Goal: Information Seeking & Learning: Learn about a topic

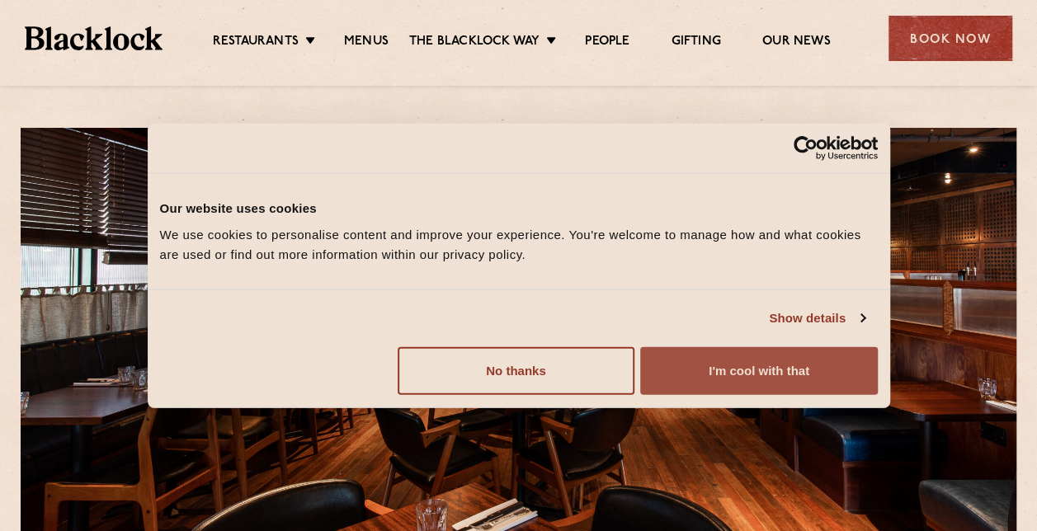
click at [750, 366] on button "I'm cool with that" at bounding box center [758, 371] width 237 height 48
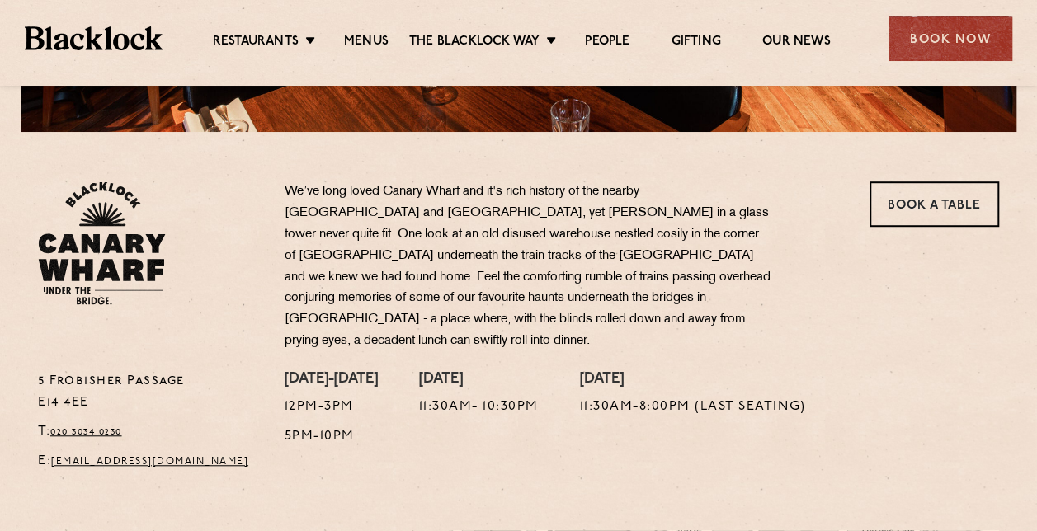
scroll to position [413, 0]
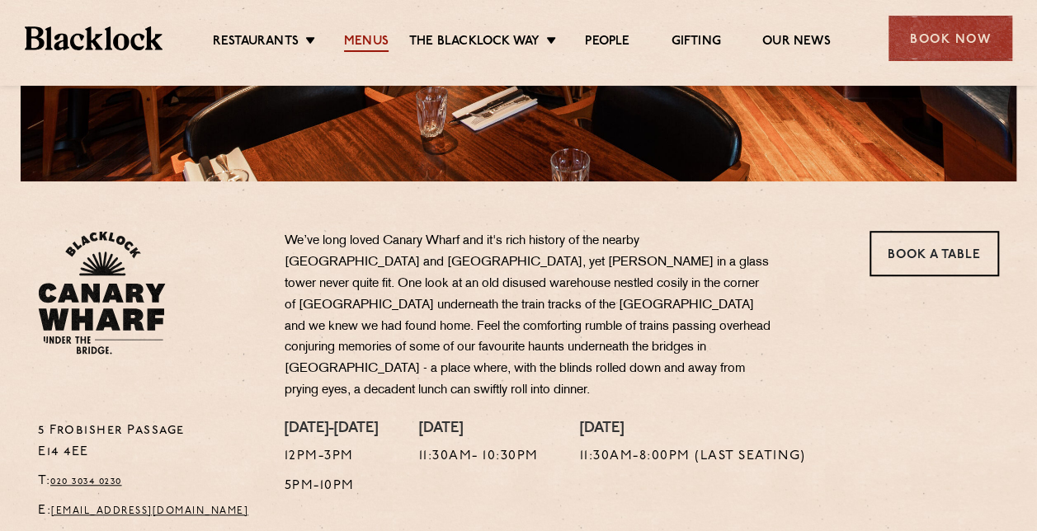
click at [370, 36] on link "Menus" at bounding box center [366, 43] width 45 height 18
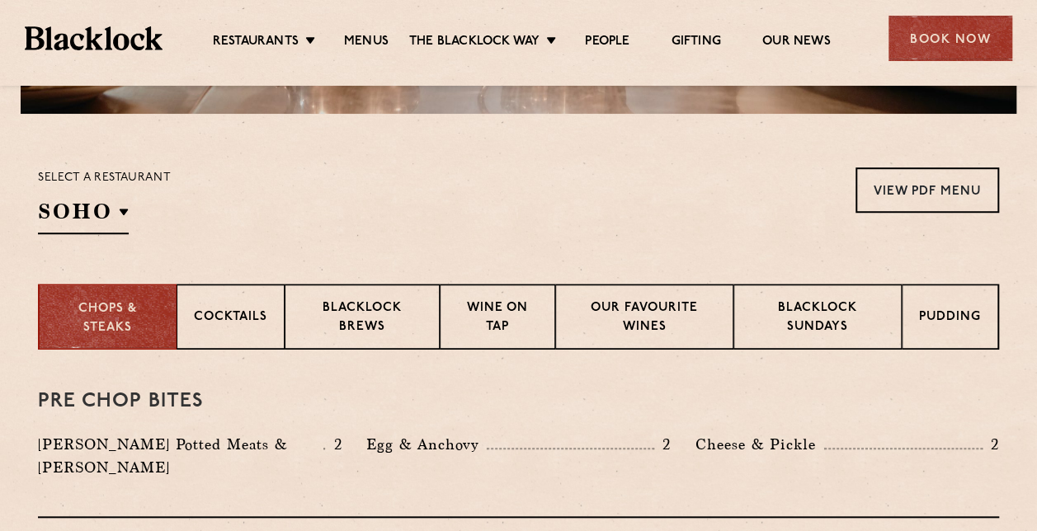
scroll to position [495, 0]
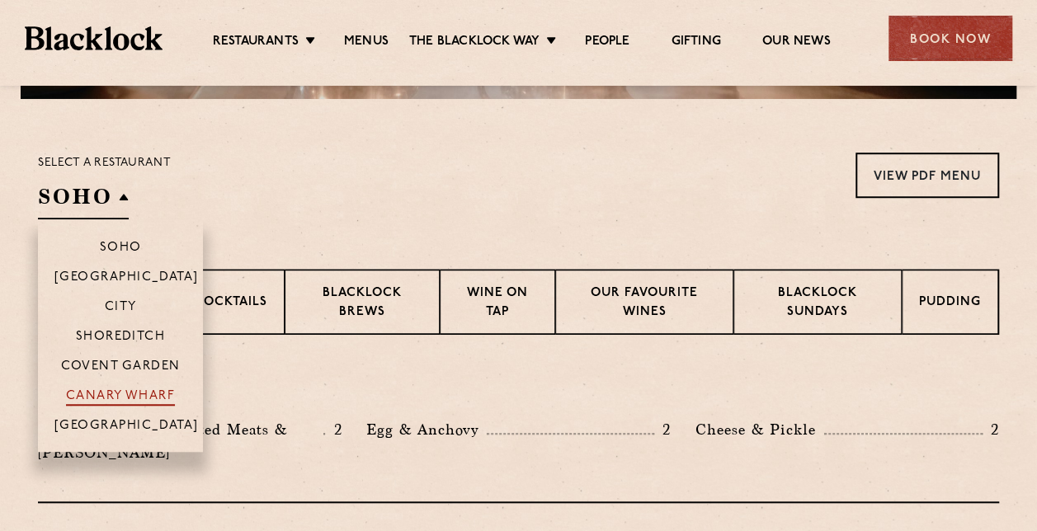
click at [137, 397] on p "Canary Wharf" at bounding box center [120, 398] width 109 height 17
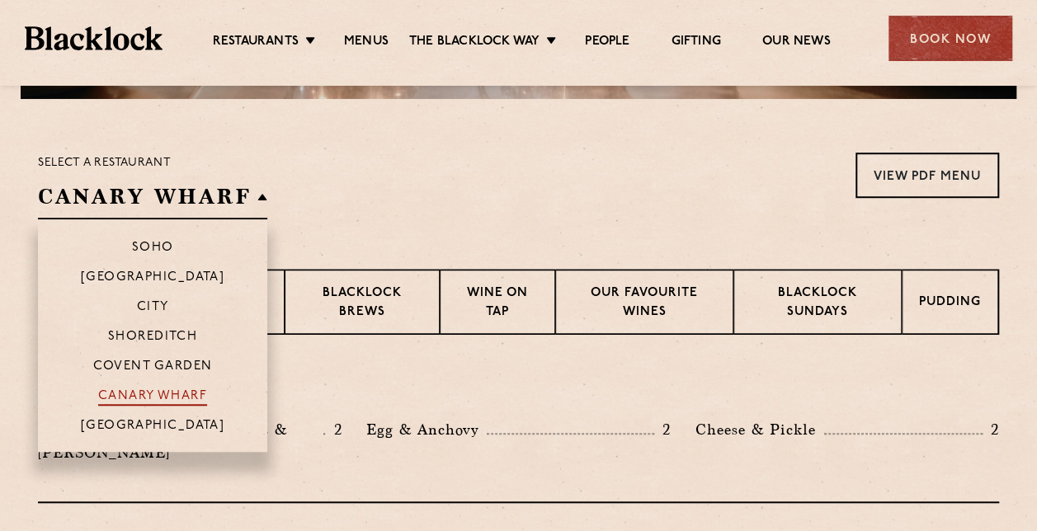
click at [147, 393] on p "Canary Wharf" at bounding box center [152, 398] width 109 height 17
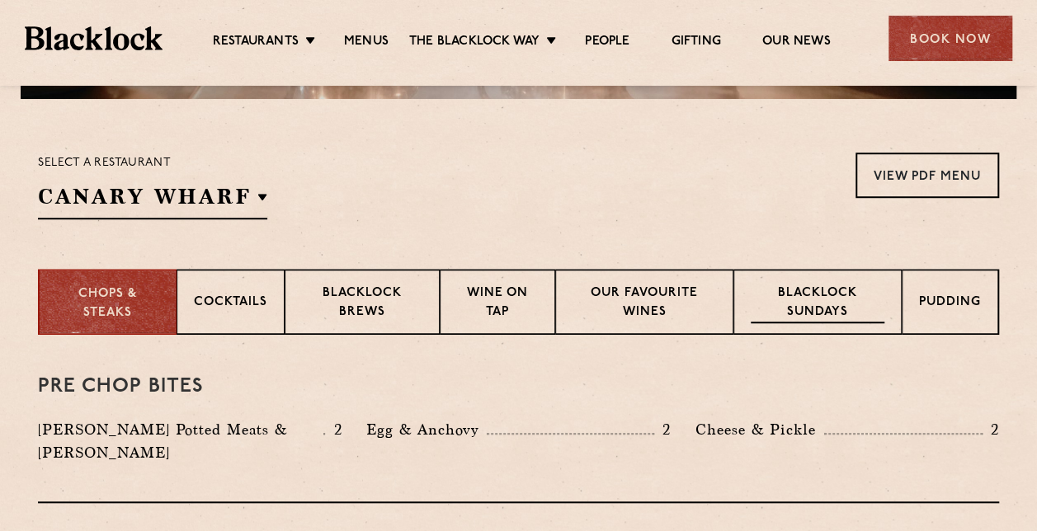
click at [873, 289] on p "Blacklock Sundays" at bounding box center [818, 304] width 134 height 39
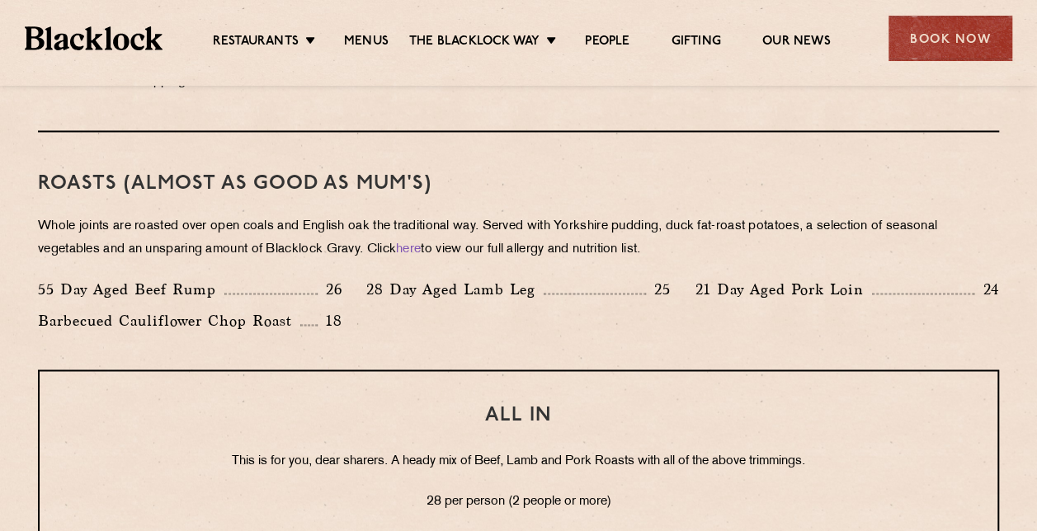
scroll to position [1238, 0]
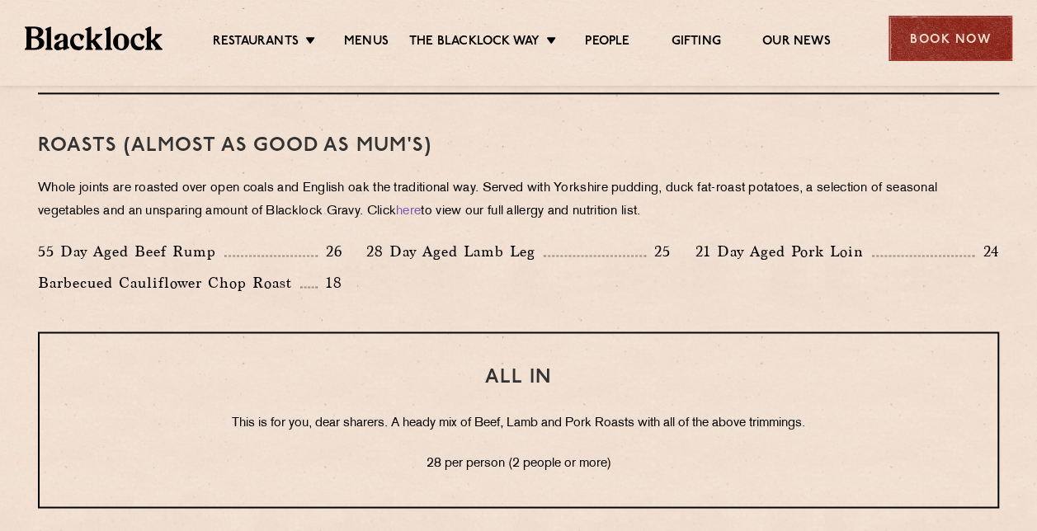
click at [931, 44] on div "Book Now" at bounding box center [951, 38] width 124 height 45
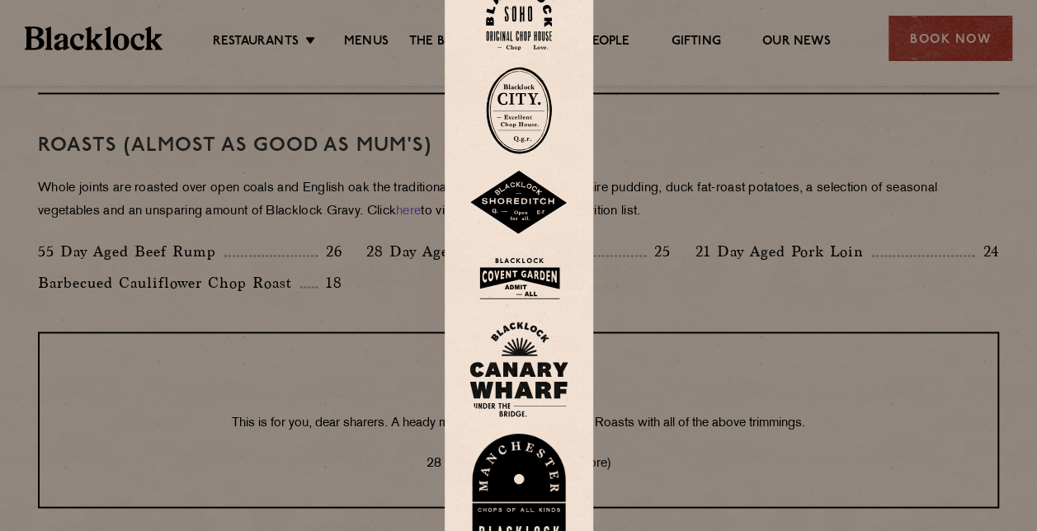
click at [533, 364] on img at bounding box center [519, 370] width 99 height 96
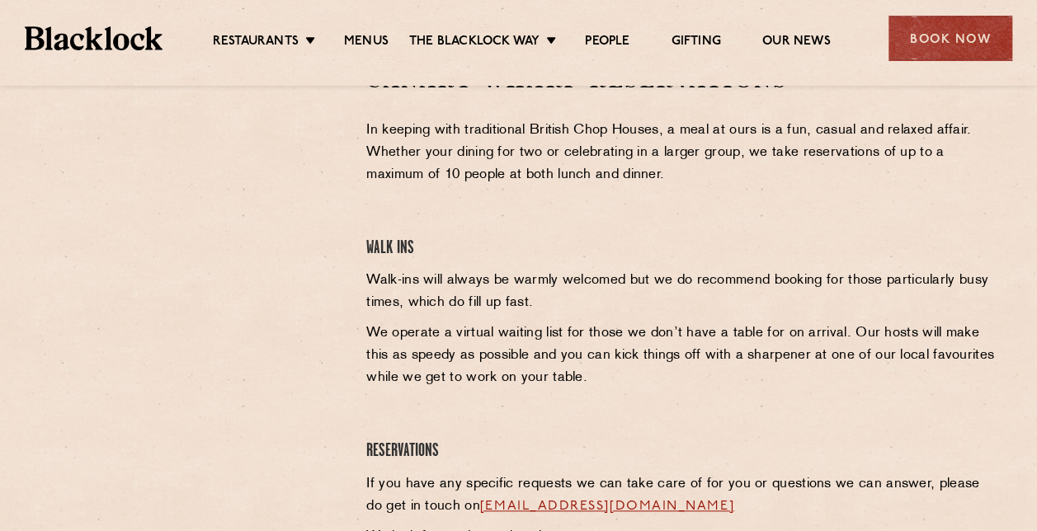
scroll to position [495, 0]
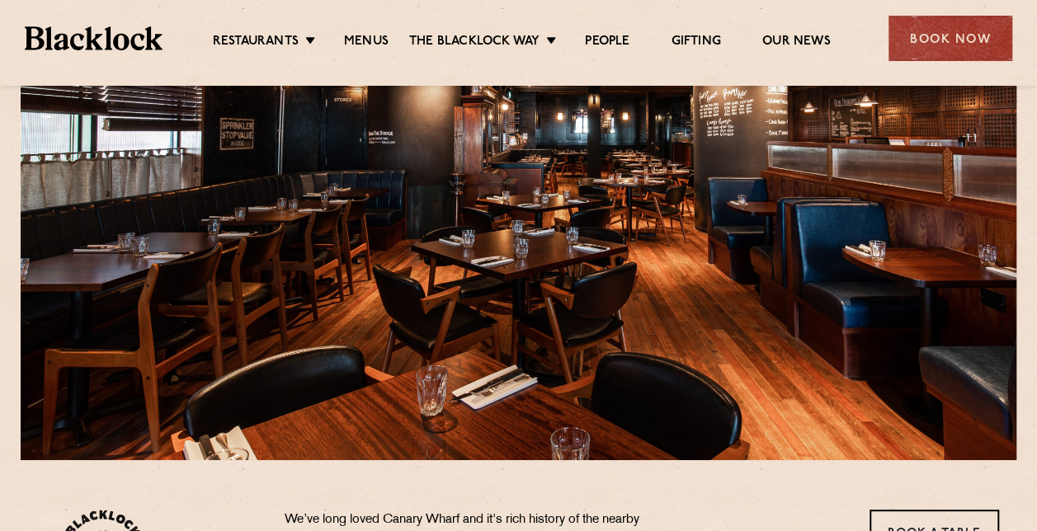
scroll to position [83, 0]
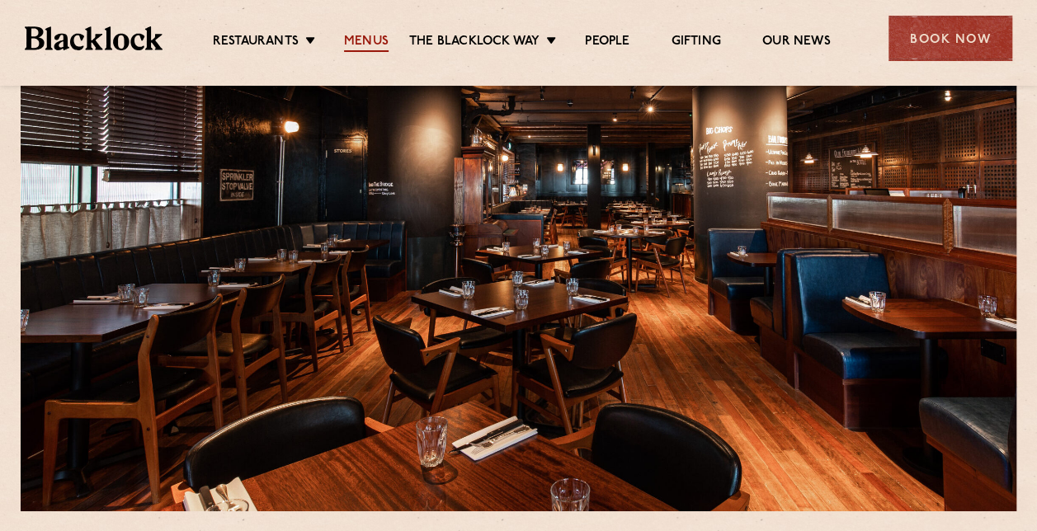
click at [368, 45] on link "Menus" at bounding box center [366, 43] width 45 height 18
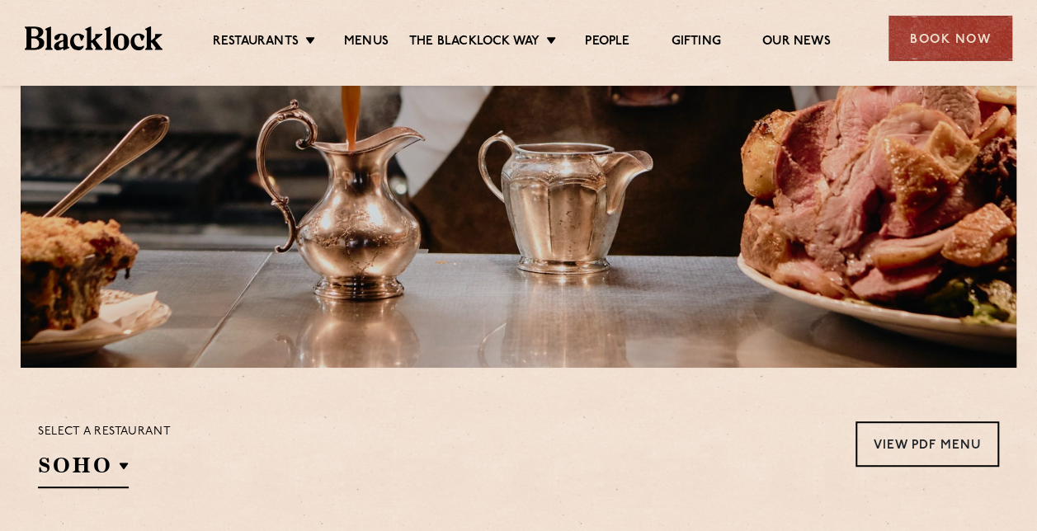
scroll to position [413, 0]
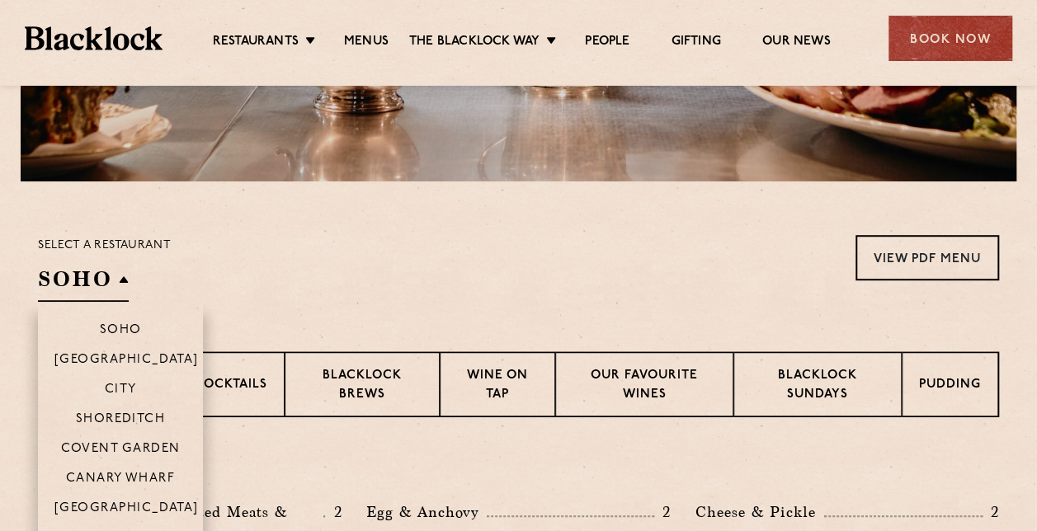
click at [118, 274] on h2 "SOHO" at bounding box center [83, 283] width 91 height 37
drag, startPoint x: 129, startPoint y: 449, endPoint x: 135, endPoint y: 467, distance: 19.3
click at [135, 467] on ul "Soho Birmingham City Shoreditch Covent Garden Canary Wharf Manchester" at bounding box center [120, 418] width 165 height 233
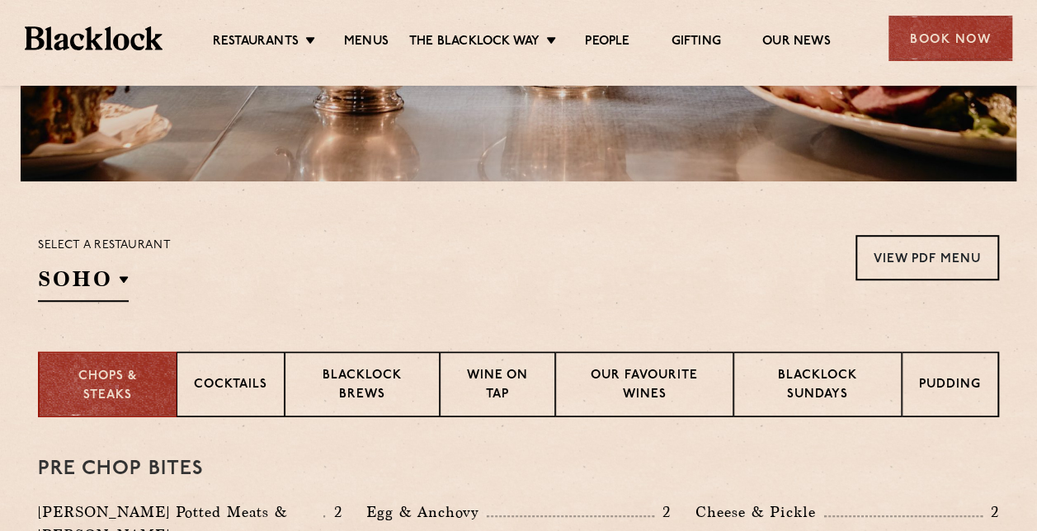
click at [134, 470] on h3 "Pre Chop Bites" at bounding box center [518, 469] width 961 height 21
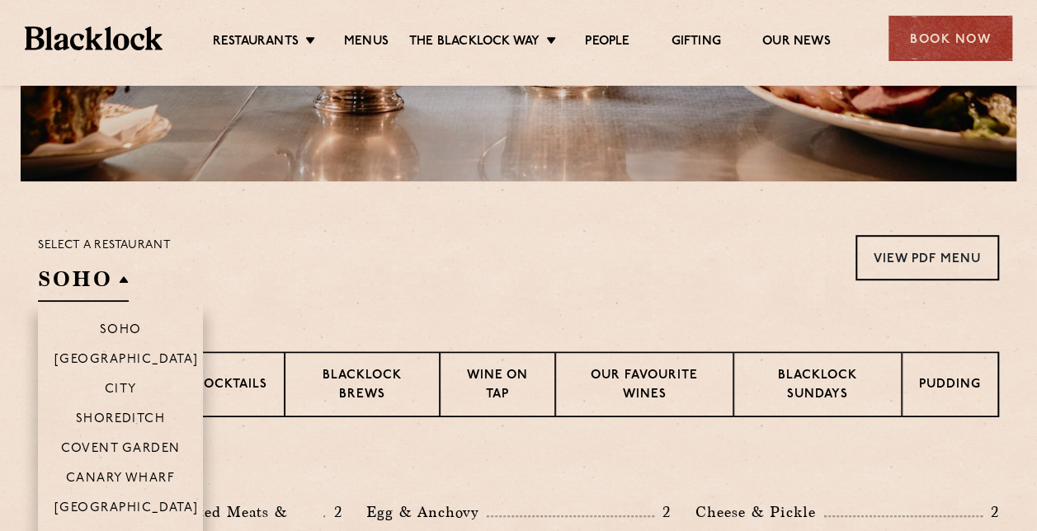
click at [114, 280] on h2 "SOHO" at bounding box center [83, 283] width 91 height 37
click at [108, 477] on p "Canary Wharf" at bounding box center [120, 480] width 109 height 17
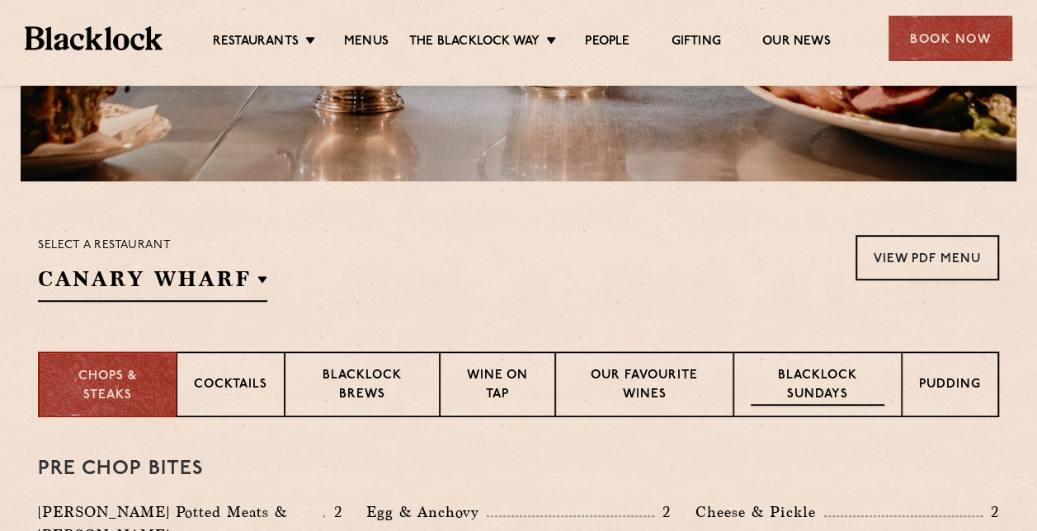
click at [840, 376] on p "Blacklock Sundays" at bounding box center [818, 386] width 134 height 39
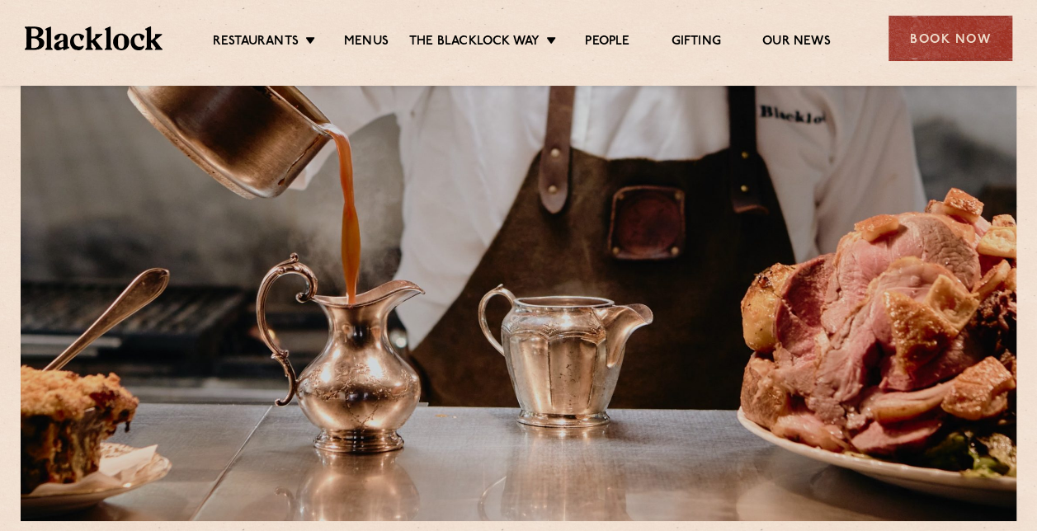
scroll to position [0, 0]
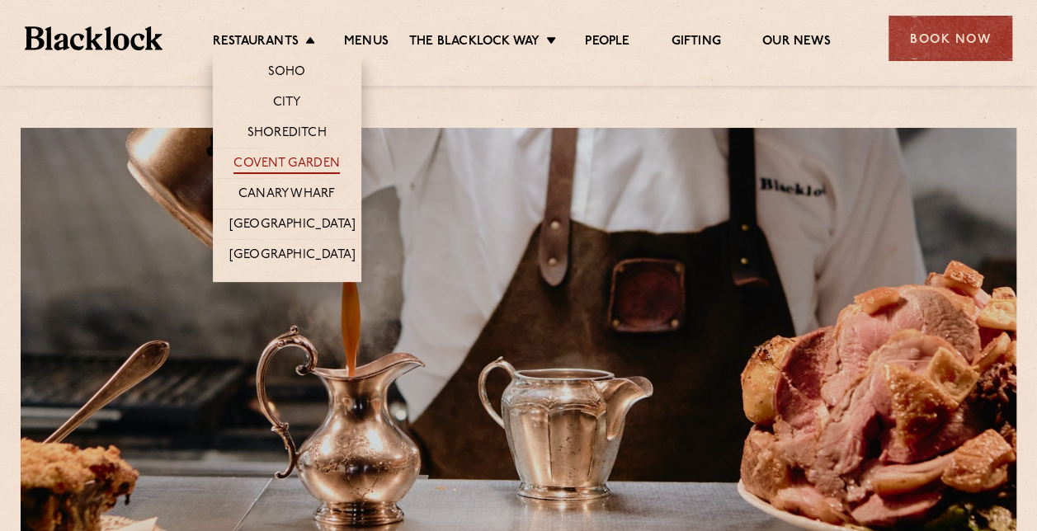
click at [295, 163] on link "Covent Garden" at bounding box center [287, 165] width 106 height 18
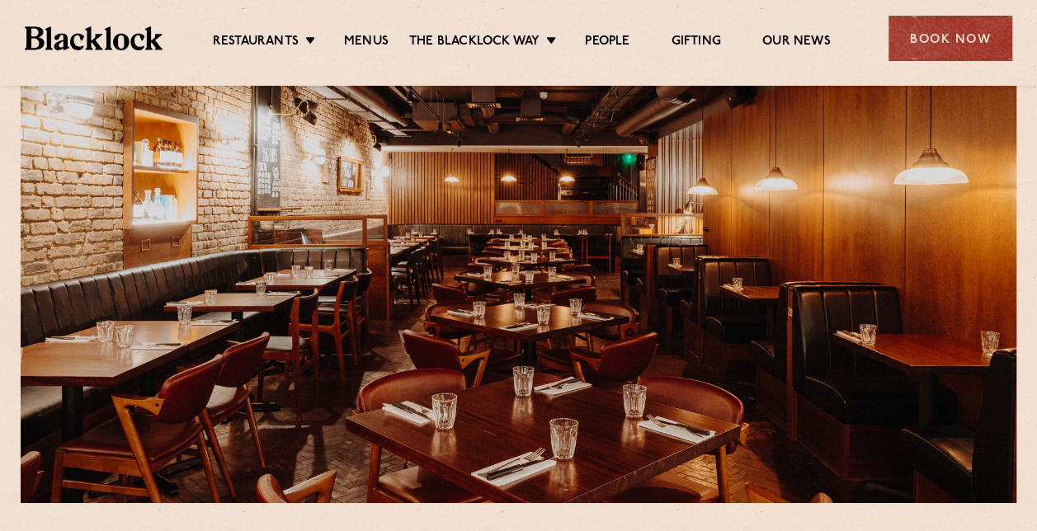
scroll to position [83, 0]
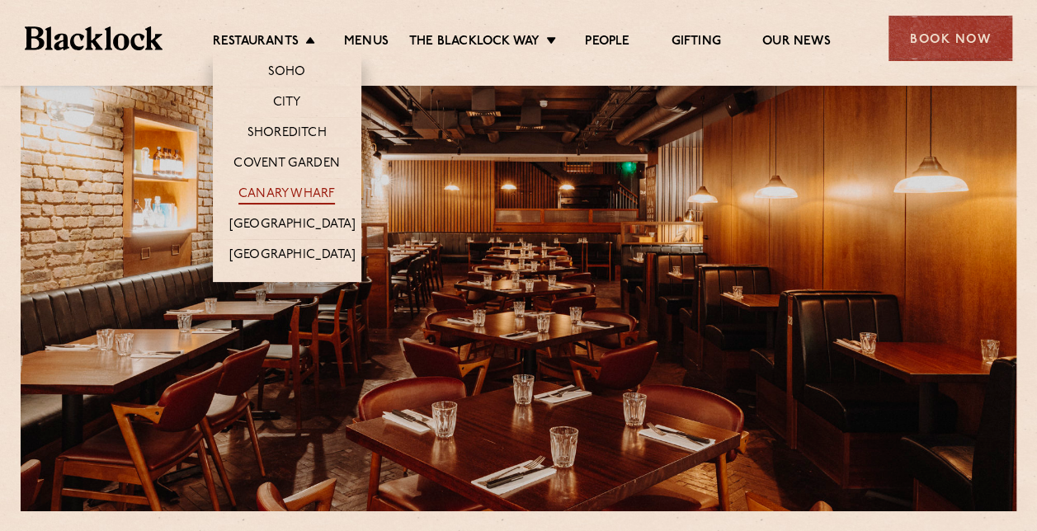
click at [282, 194] on link "Canary Wharf" at bounding box center [286, 195] width 97 height 18
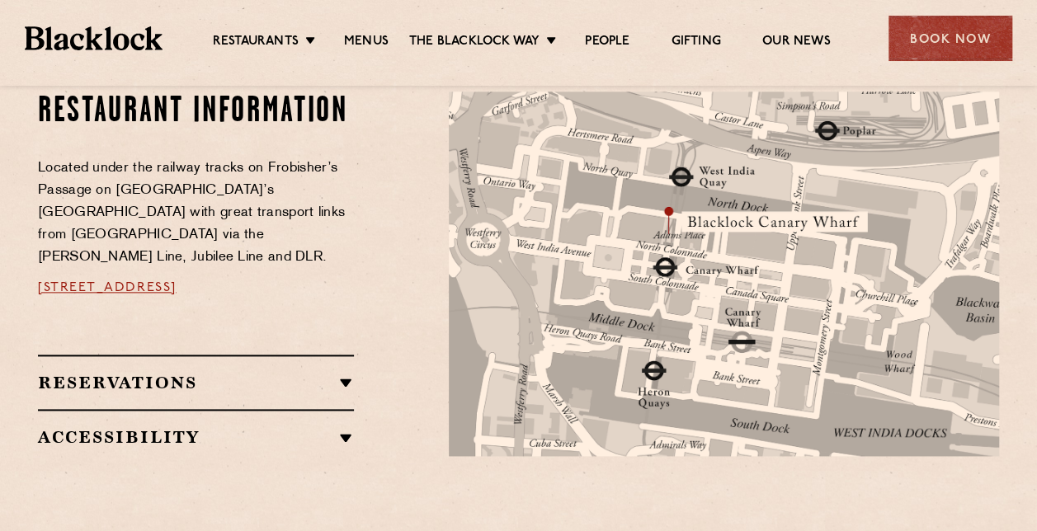
scroll to position [908, 0]
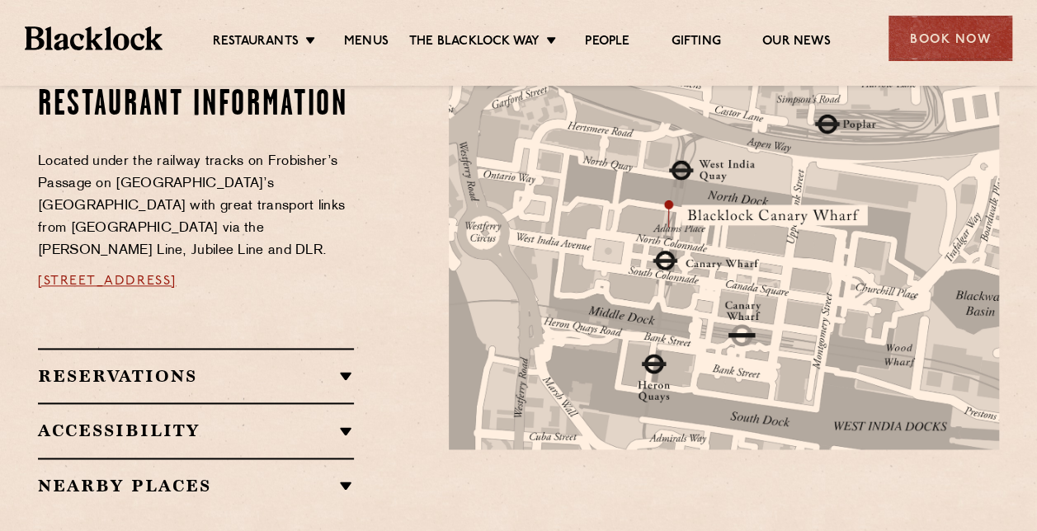
click at [337, 421] on h2 "Accessibility" at bounding box center [196, 431] width 316 height 20
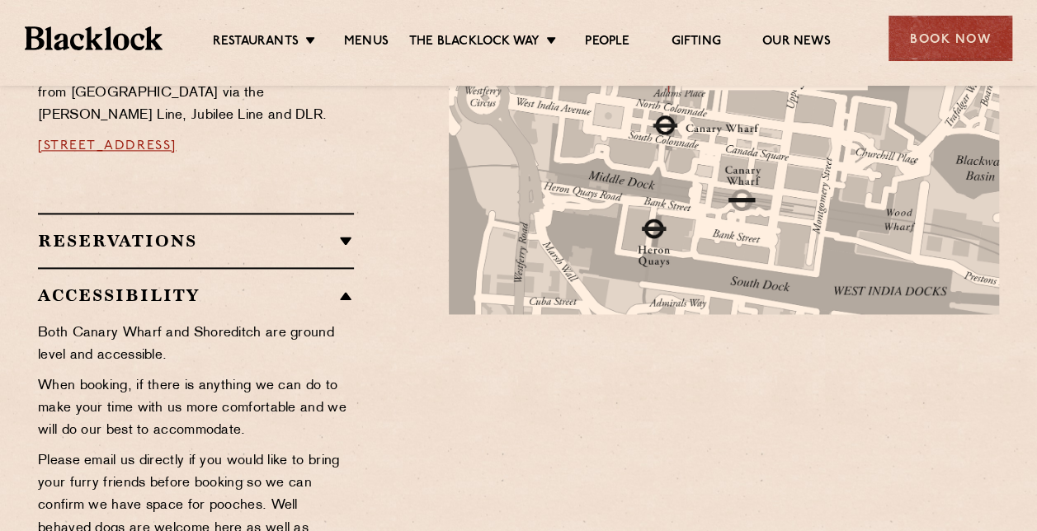
scroll to position [1073, 0]
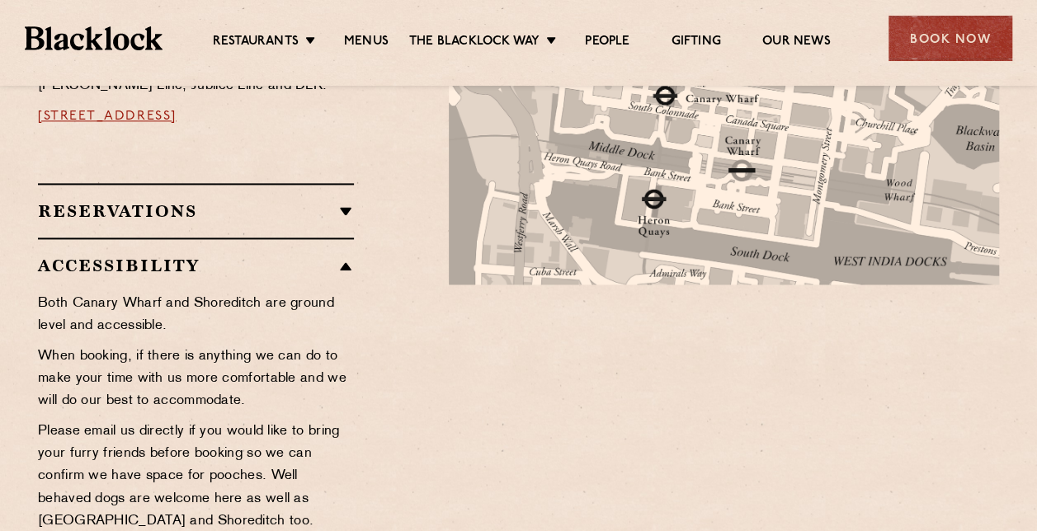
click at [337, 256] on h2 "Accessibility" at bounding box center [196, 266] width 316 height 20
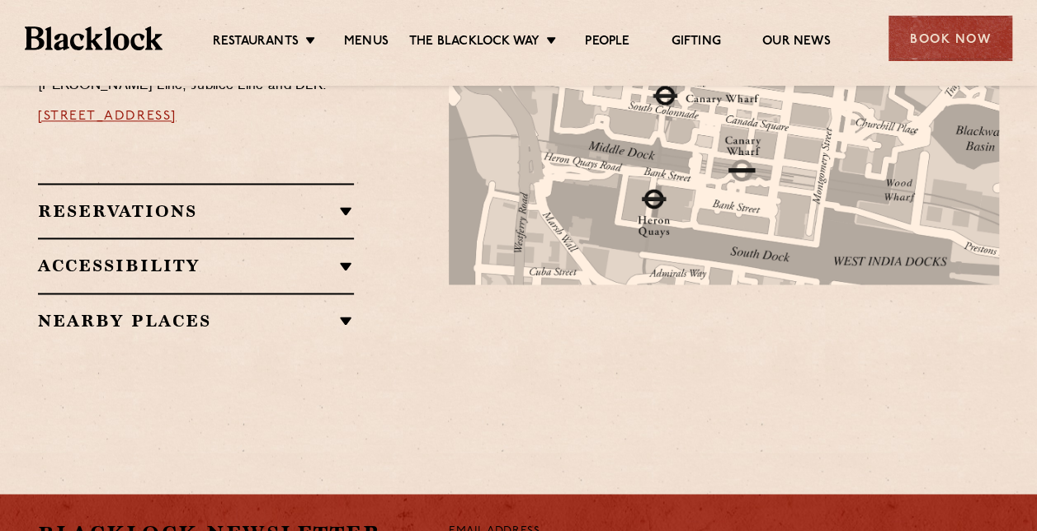
click at [346, 183] on div "Reservations WALK-INS Walk-ins are always warmly welcome. Do pop in and we’ll g…" at bounding box center [196, 210] width 316 height 54
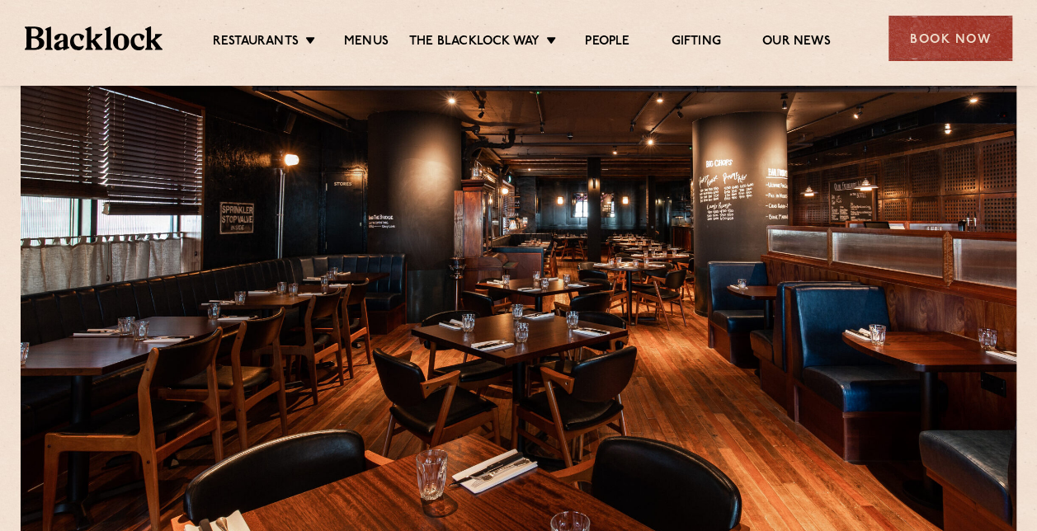
scroll to position [83, 0]
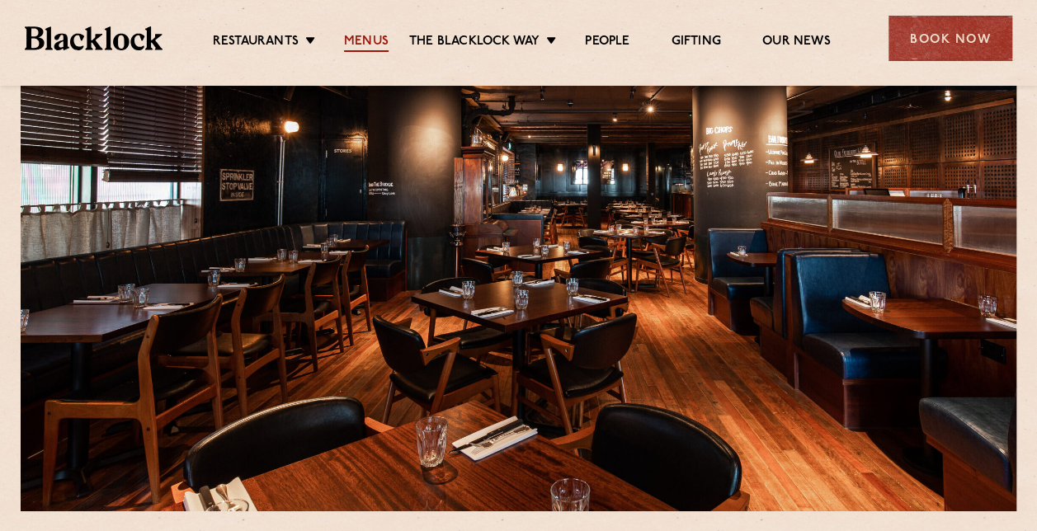
click at [371, 40] on link "Menus" at bounding box center [366, 43] width 45 height 18
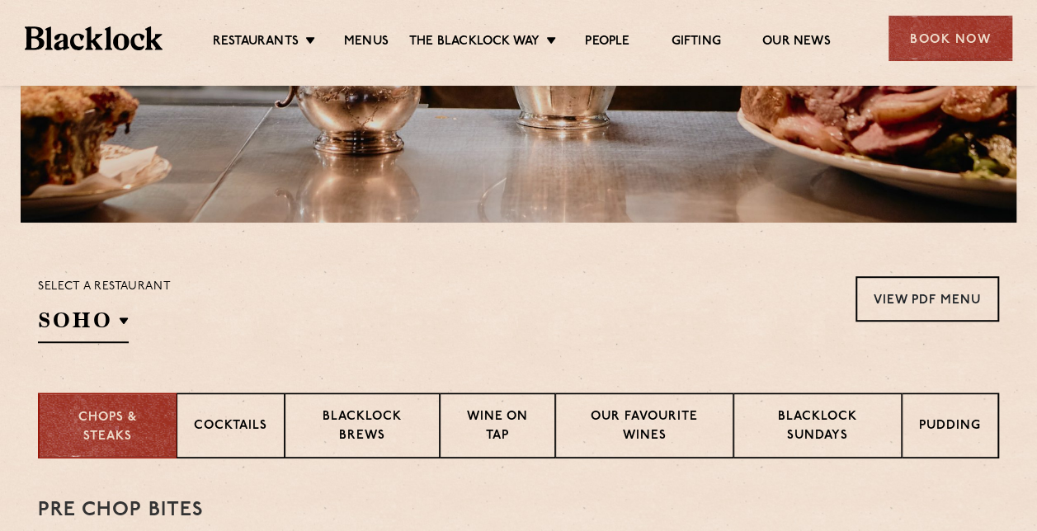
scroll to position [413, 0]
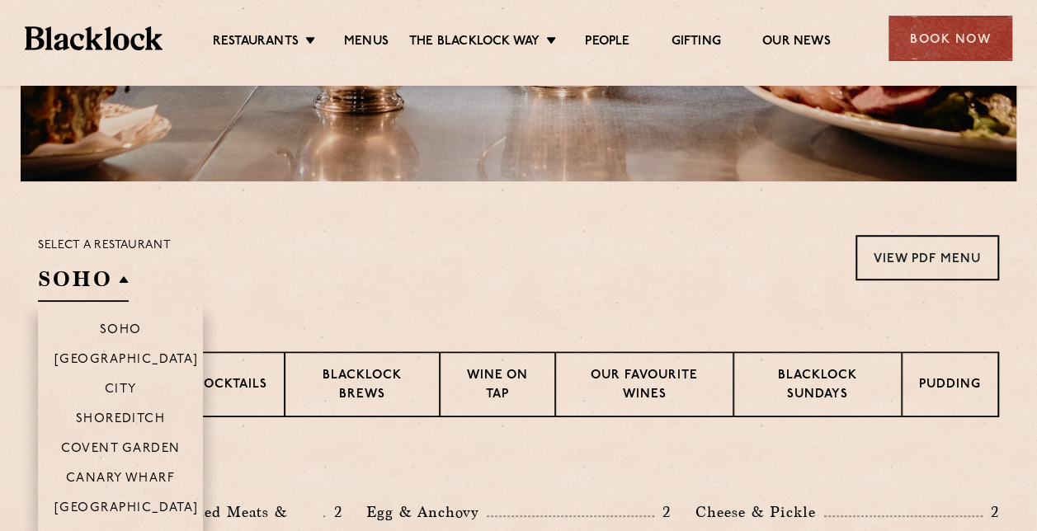
click at [123, 289] on h2 "SOHO" at bounding box center [83, 283] width 91 height 37
click at [127, 472] on p "Canary Wharf" at bounding box center [120, 480] width 109 height 17
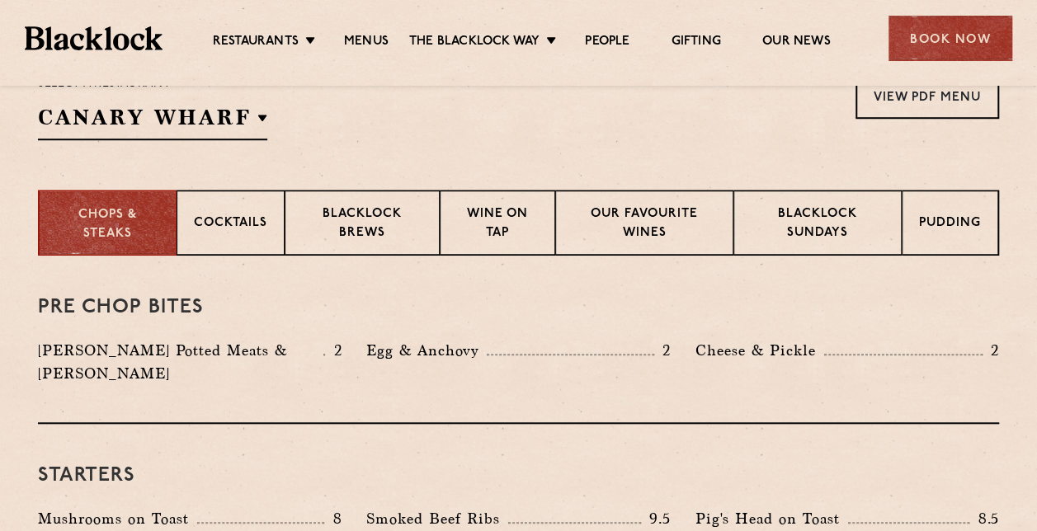
scroll to position [578, 0]
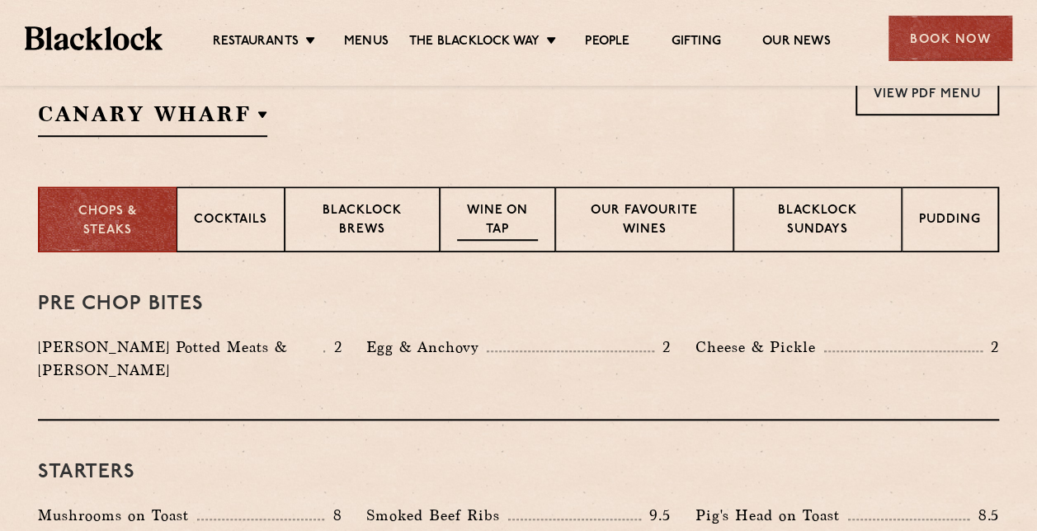
click at [527, 223] on p "Wine on Tap" at bounding box center [497, 221] width 81 height 39
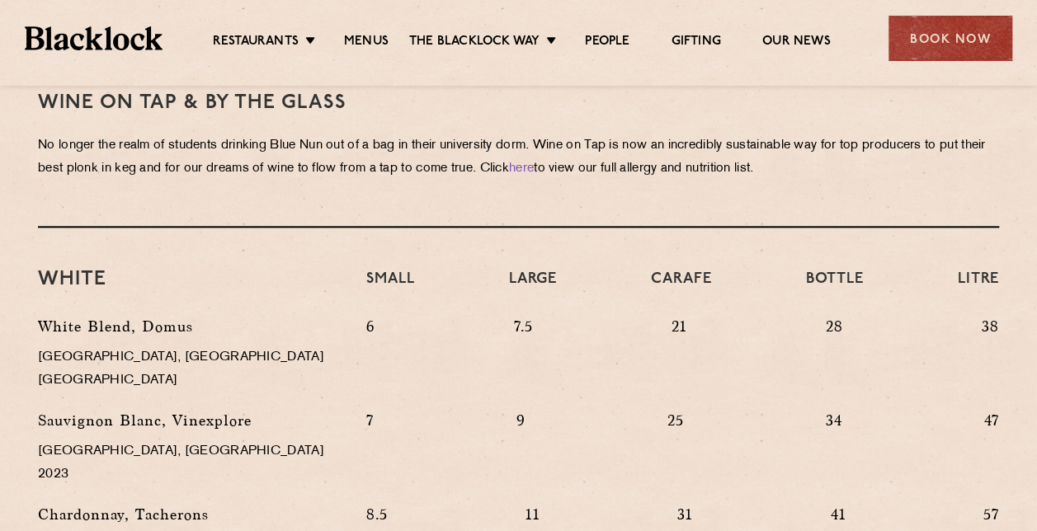
scroll to position [660, 0]
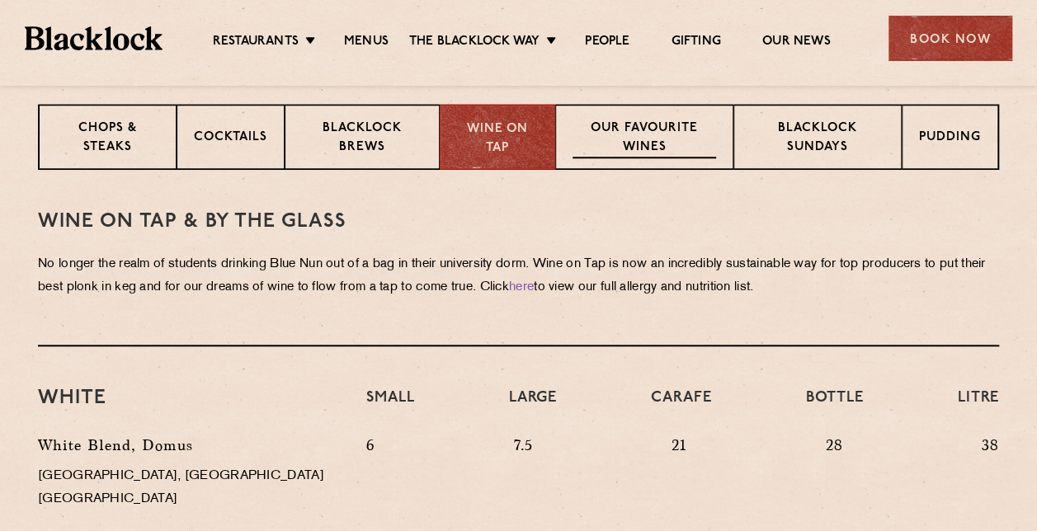
click at [668, 149] on p "Our favourite wines" at bounding box center [644, 139] width 143 height 39
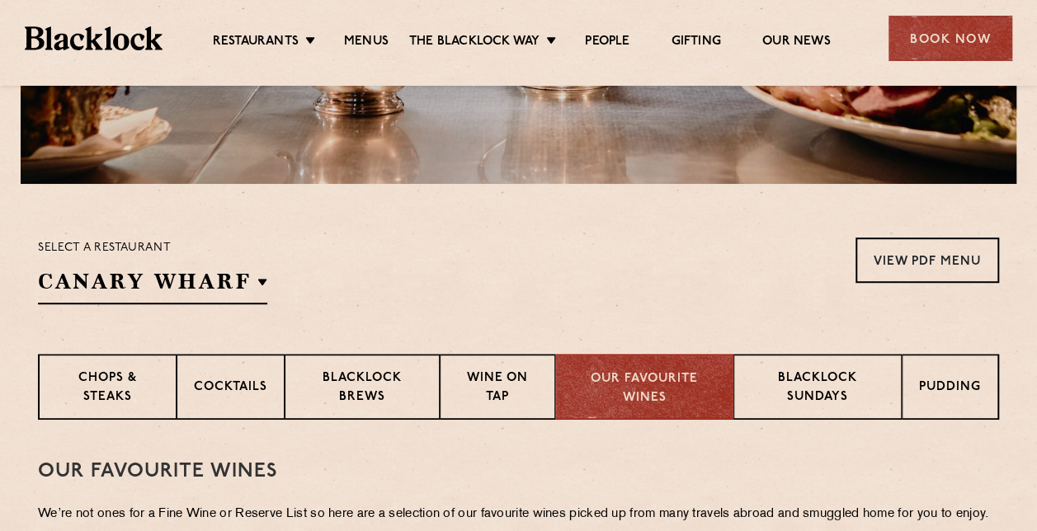
scroll to position [413, 0]
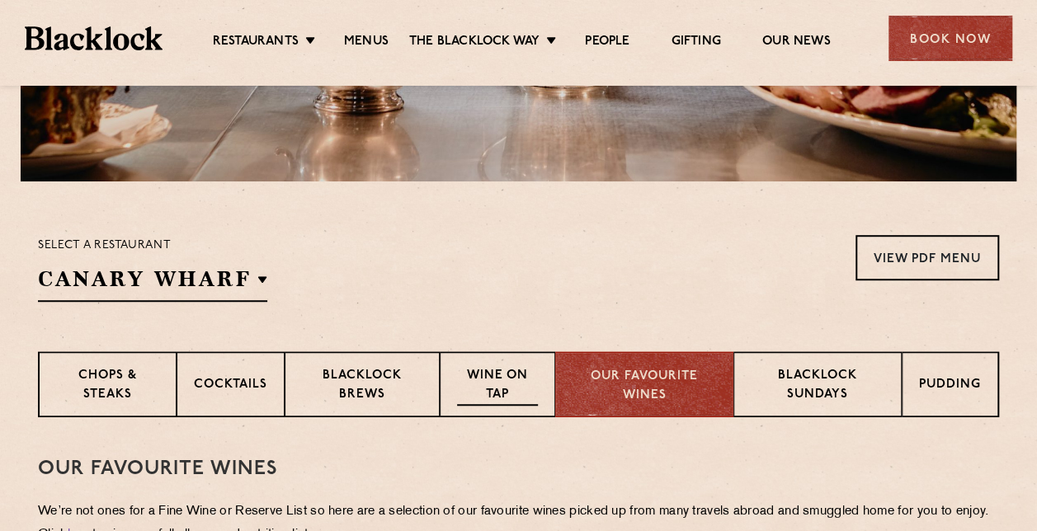
click at [517, 366] on div "Wine on Tap" at bounding box center [498, 385] width 116 height 66
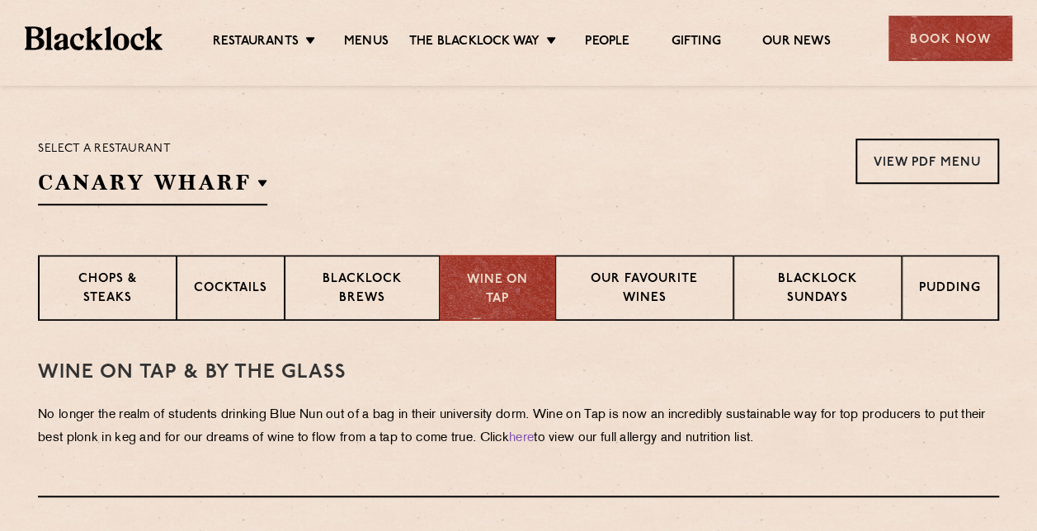
scroll to position [495, 0]
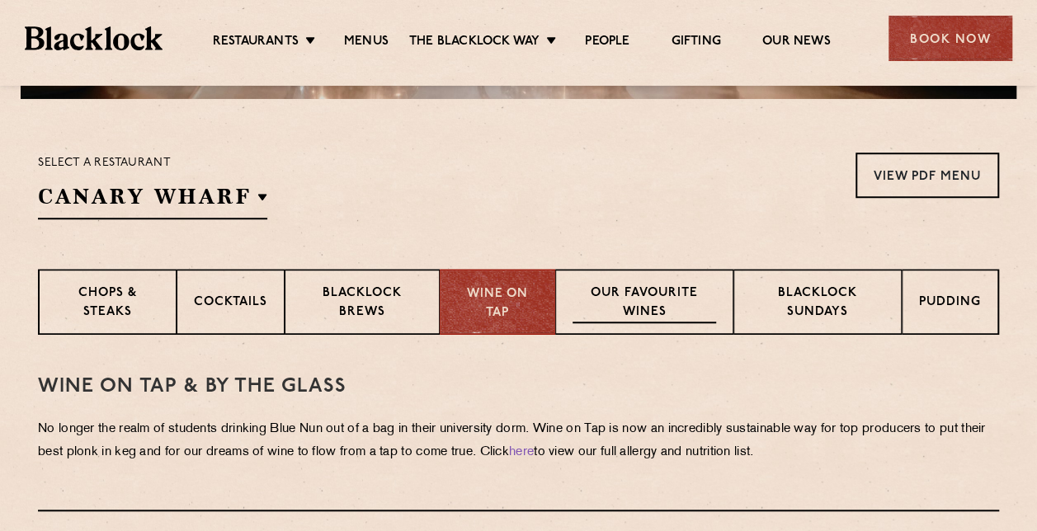
click at [645, 319] on p "Our favourite wines" at bounding box center [644, 304] width 143 height 39
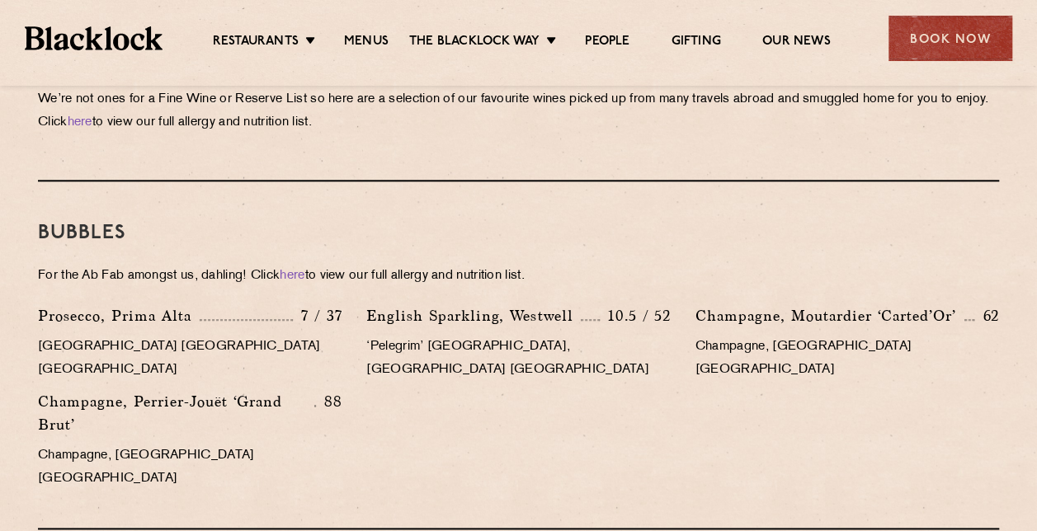
scroll to position [578, 0]
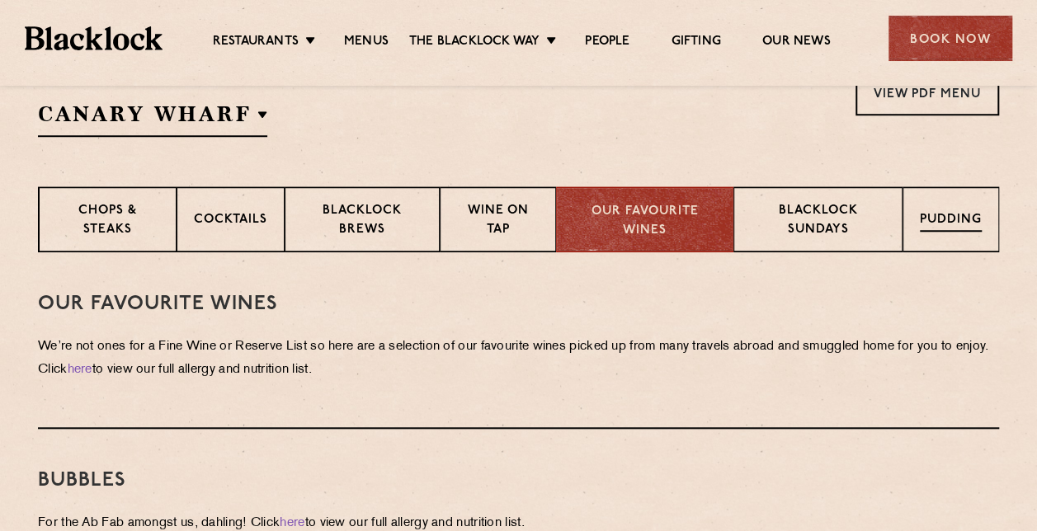
click at [928, 237] on div "Pudding" at bounding box center [951, 219] width 97 height 66
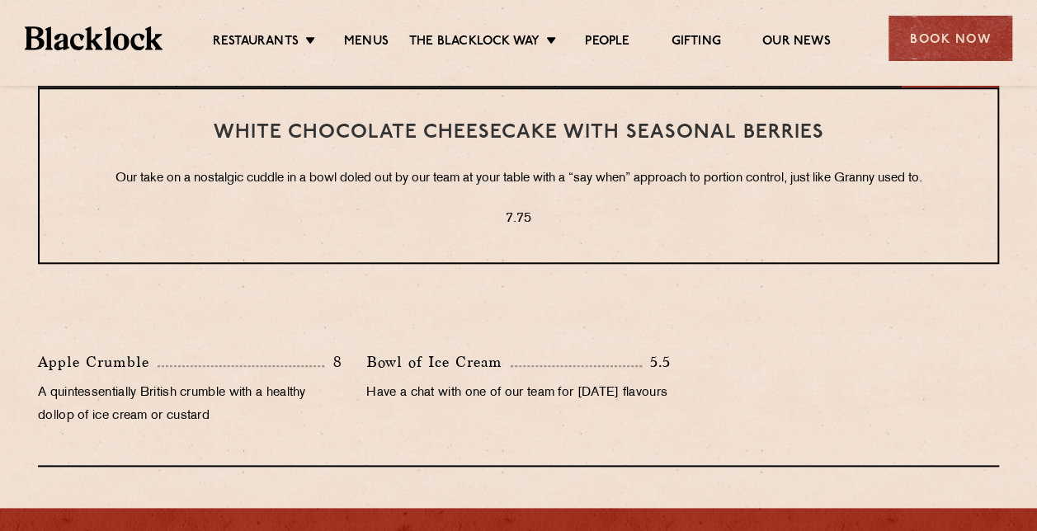
scroll to position [660, 0]
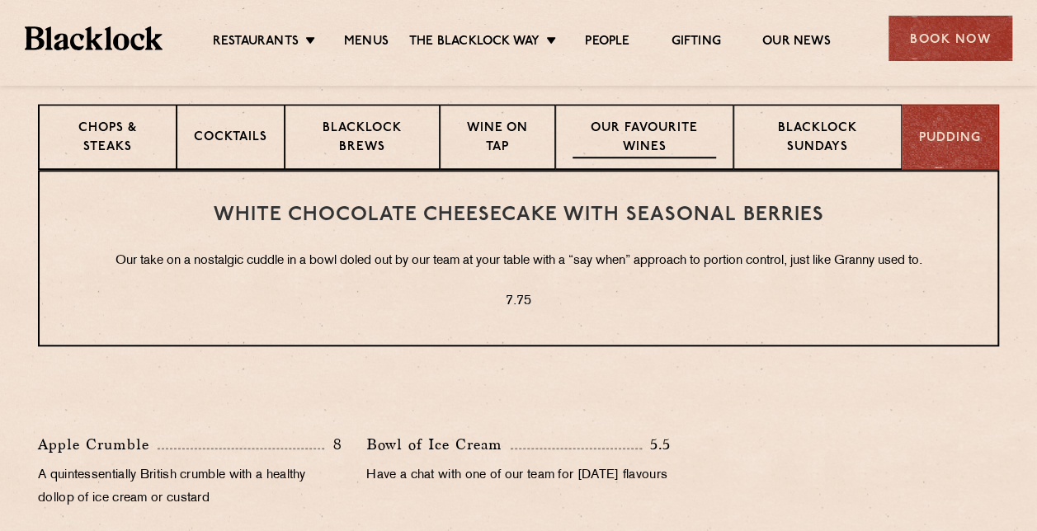
click at [694, 144] on p "Our favourite wines" at bounding box center [644, 139] width 143 height 39
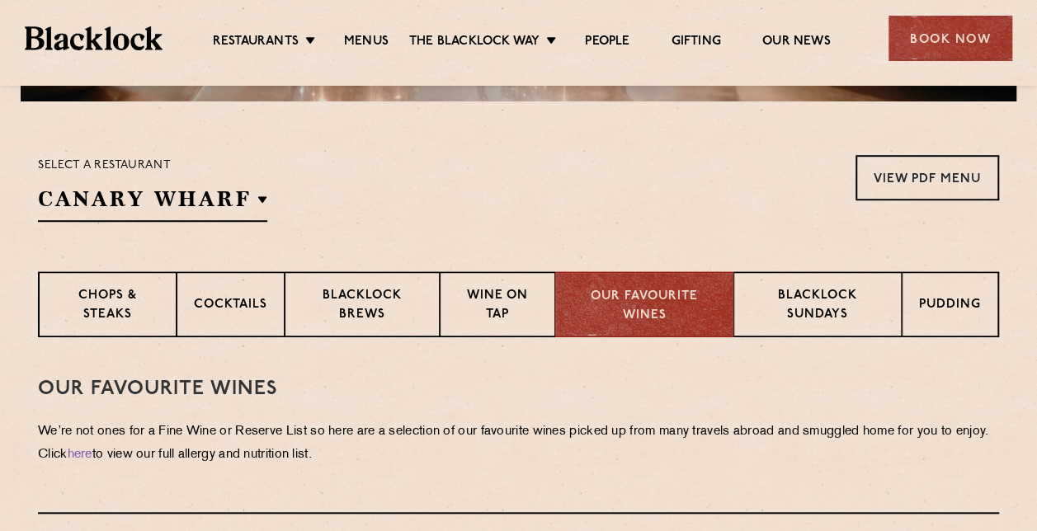
scroll to position [495, 0]
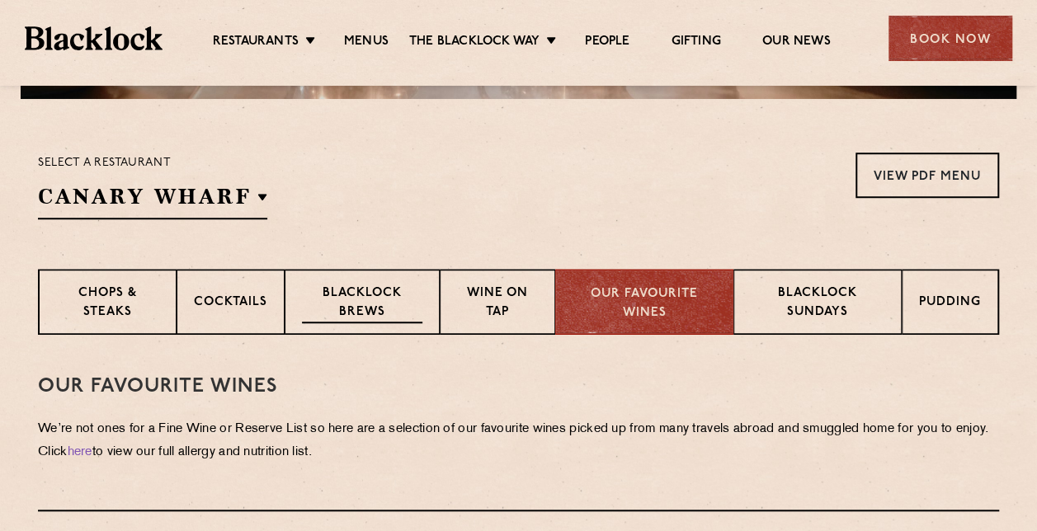
click at [362, 311] on p "Blacklock Brews" at bounding box center [362, 304] width 120 height 39
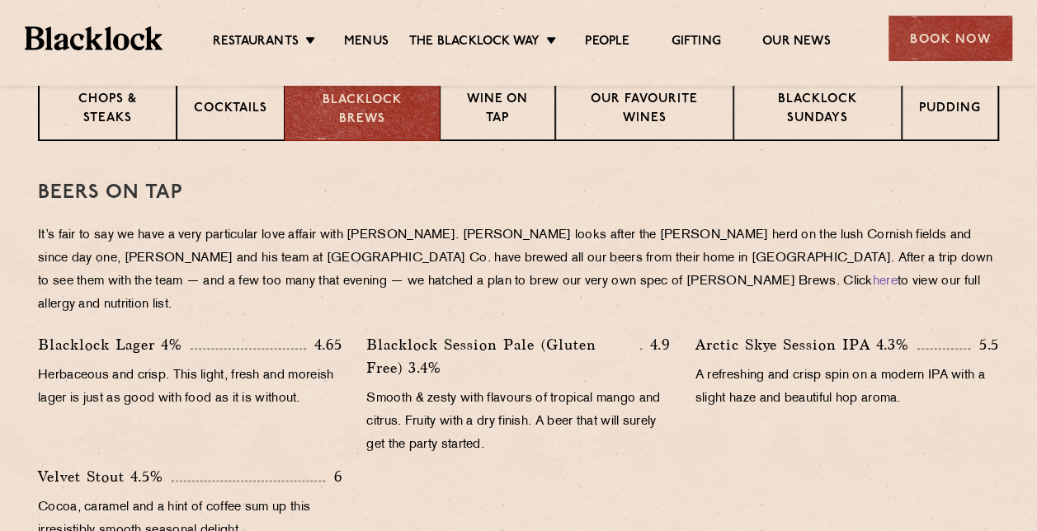
scroll to position [660, 0]
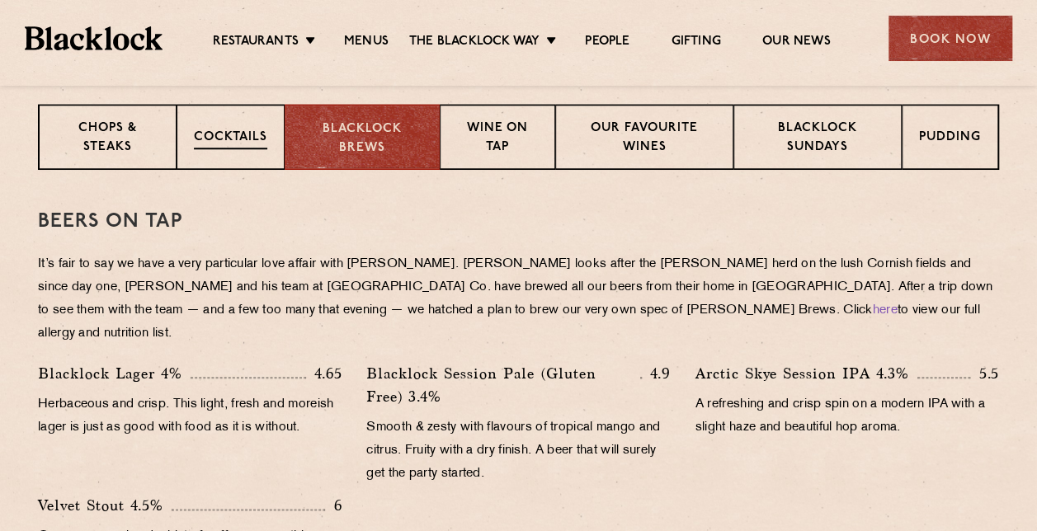
click at [226, 130] on p "Cocktails" at bounding box center [230, 139] width 73 height 21
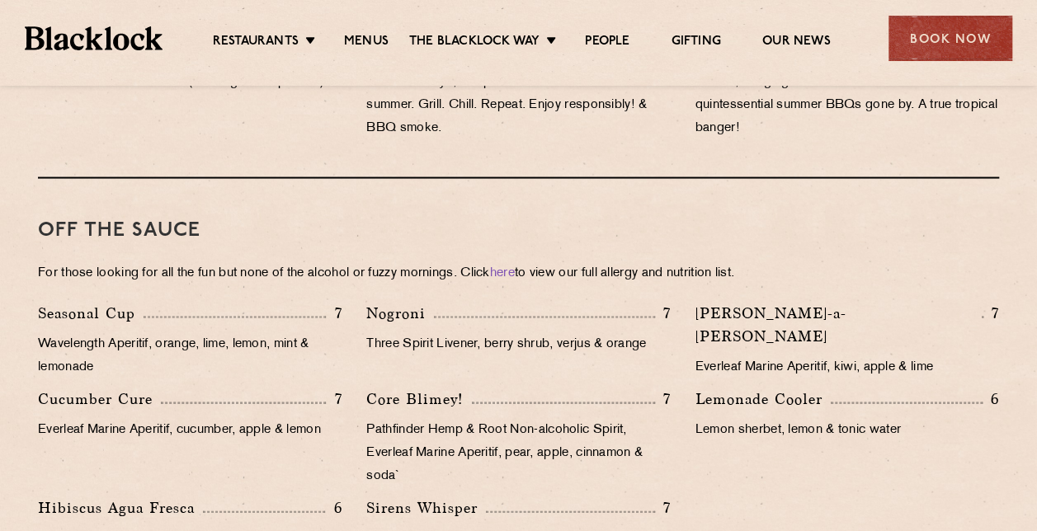
scroll to position [1568, 0]
